Goal: Use online tool/utility

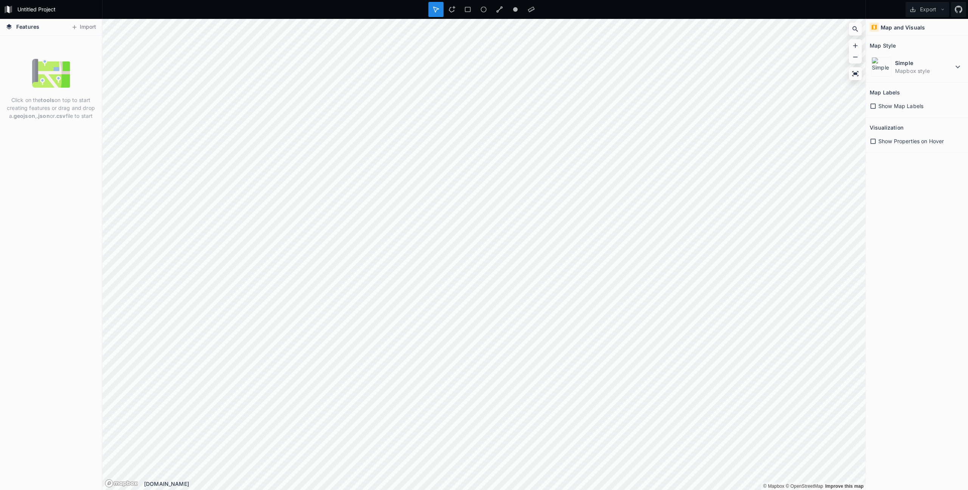
click at [56, 153] on div "Click on the tools on top to start creating features or drag and drop a .geojso…" at bounding box center [51, 263] width 102 height 455
click at [92, 29] on button "Import" at bounding box center [83, 27] width 33 height 12
drag, startPoint x: 920, startPoint y: 192, endPoint x: 923, endPoint y: 158, distance: 33.8
click at [920, 191] on div "Map and Visuals Map Style Simple Mapbox style Map Labels Show Map Labels Visual…" at bounding box center [917, 255] width 102 height 472
click at [63, 137] on div "Click on the tools on top to start creating features or drag and drop a .geojso…" at bounding box center [51, 263] width 102 height 455
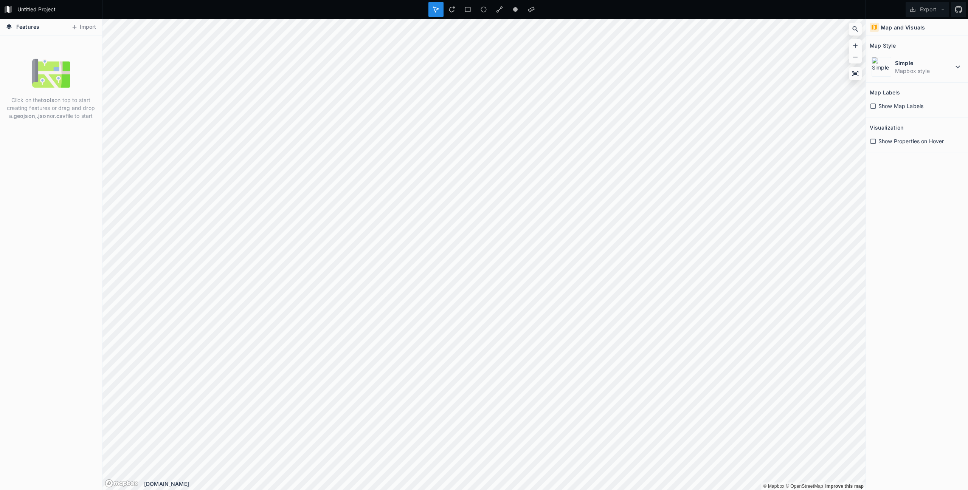
click at [48, 76] on img at bounding box center [51, 73] width 38 height 38
click at [80, 27] on button "Import" at bounding box center [83, 27] width 33 height 12
click at [856, 45] on icon at bounding box center [855, 45] width 5 height 5
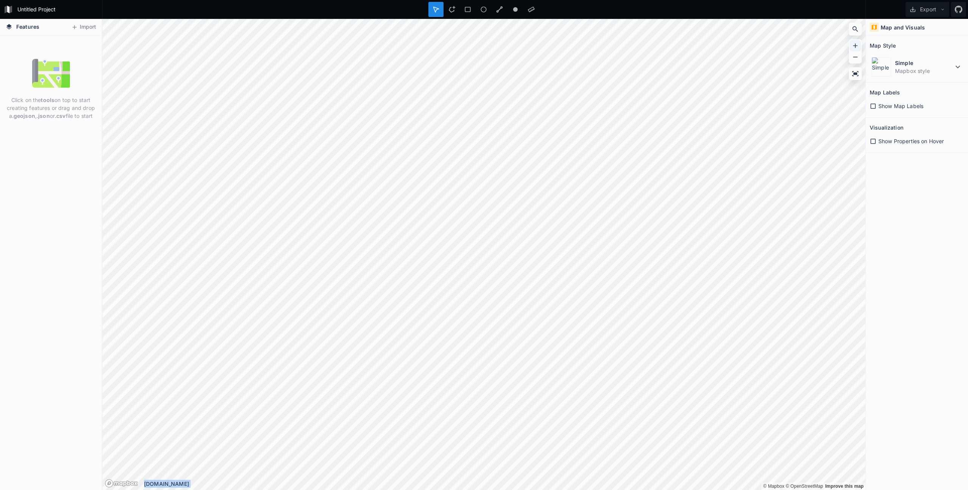
click at [856, 45] on icon at bounding box center [855, 45] width 5 height 5
